Goal: Find specific page/section: Find specific page/section

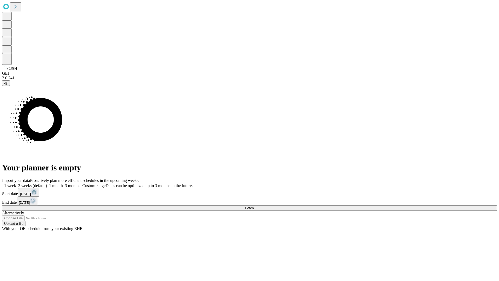
click at [254, 206] on span "Fetch" at bounding box center [249, 208] width 9 height 4
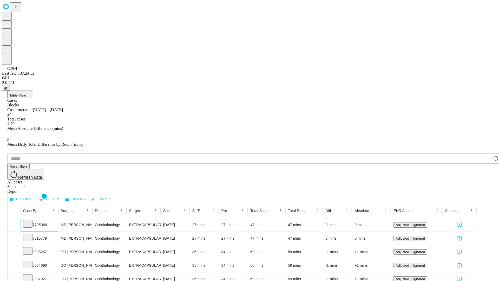
click at [30, 221] on icon at bounding box center [27, 223] width 5 height 5
